Goal: Find specific page/section: Find specific page/section

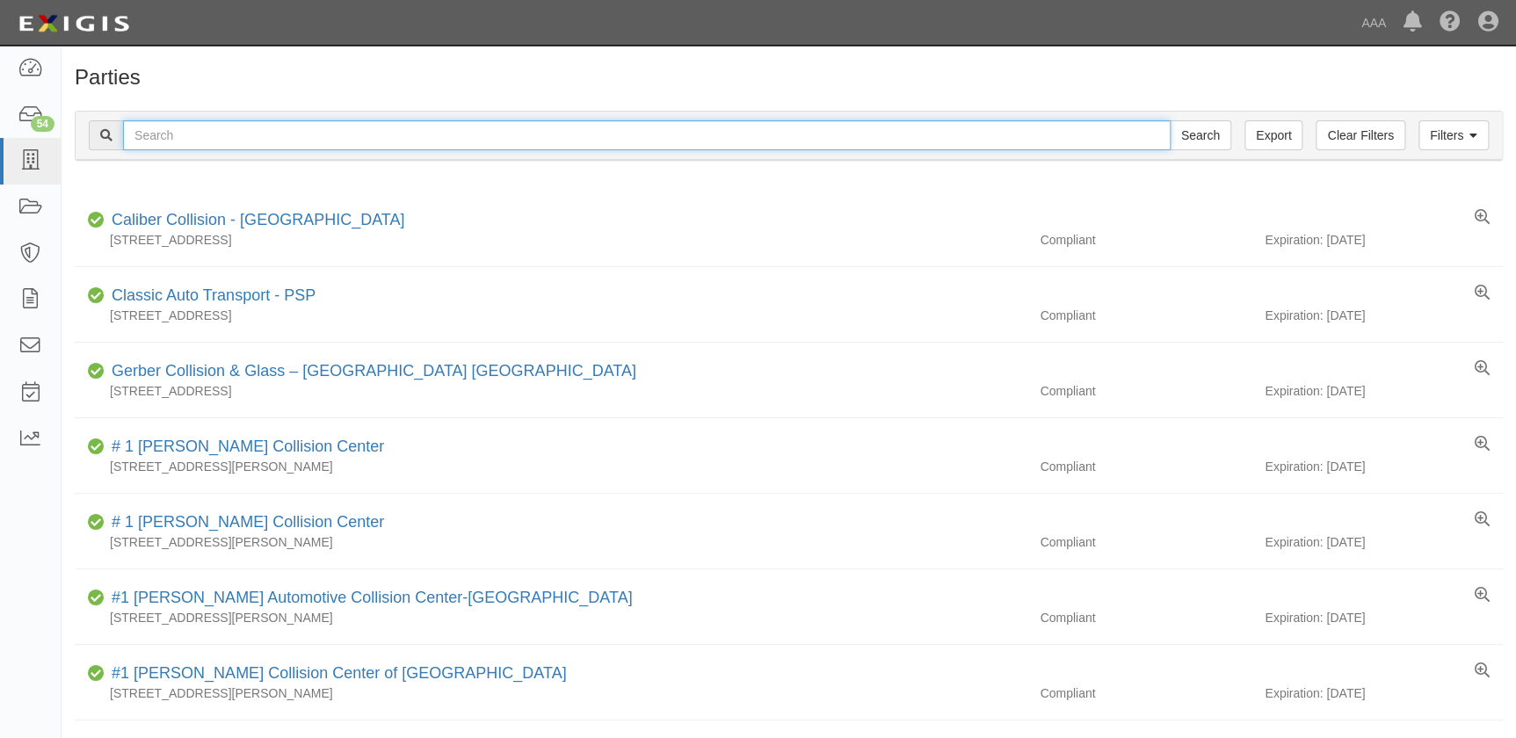
click at [190, 133] on input "text" at bounding box center [647, 135] width 1048 height 30
type input "burbank"
click at [1170, 120] on input "Search" at bounding box center [1201, 135] width 62 height 30
